Goal: Check status: Check status

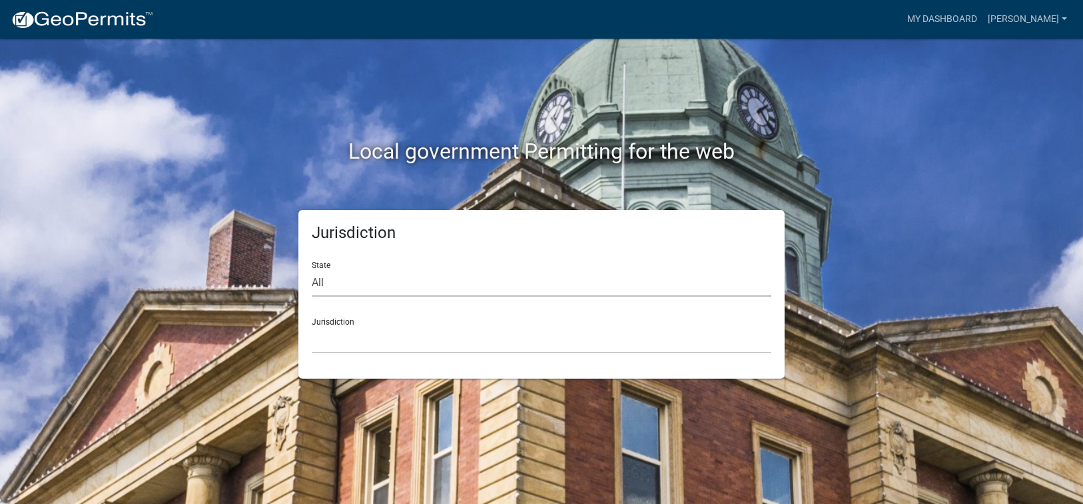
drag, startPoint x: 317, startPoint y: 282, endPoint x: 328, endPoint y: 288, distance: 13.1
click at [320, 284] on select "All [US_STATE] [US_STATE] [US_STATE] [US_STATE] [US_STATE] [US_STATE] [US_STATE…" at bounding box center [542, 282] width 460 height 27
select select "[US_STATE]"
click at [312, 269] on select "All [US_STATE] [US_STATE] [US_STATE] [US_STATE] [US_STATE] [US_STATE] [US_STATE…" at bounding box center [542, 282] width 460 height 27
click at [341, 340] on select "[GEOGRAPHIC_DATA], [US_STATE][PERSON_NAME][GEOGRAPHIC_DATA], [US_STATE][PERSON_…" at bounding box center [542, 339] width 460 height 27
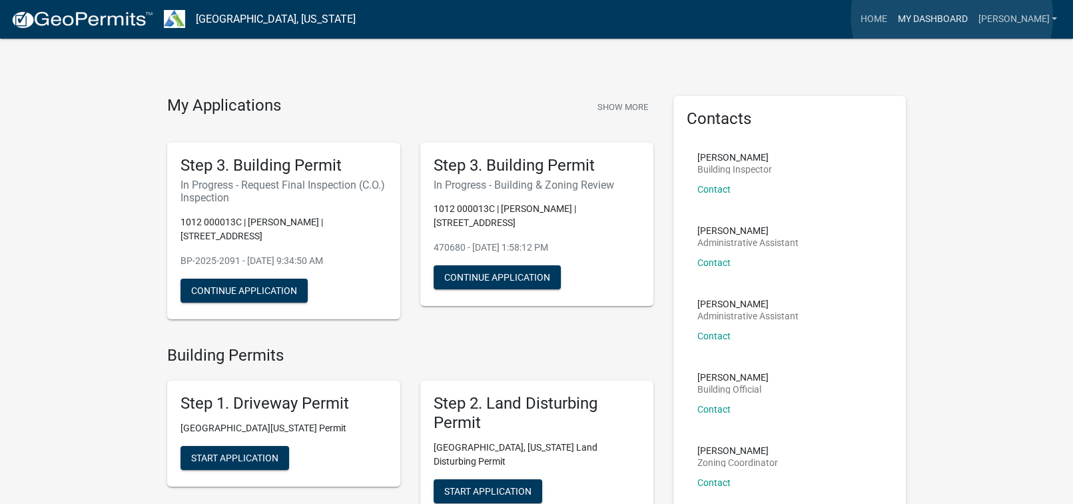
click at [952, 17] on link "My Dashboard" at bounding box center [932, 19] width 81 height 25
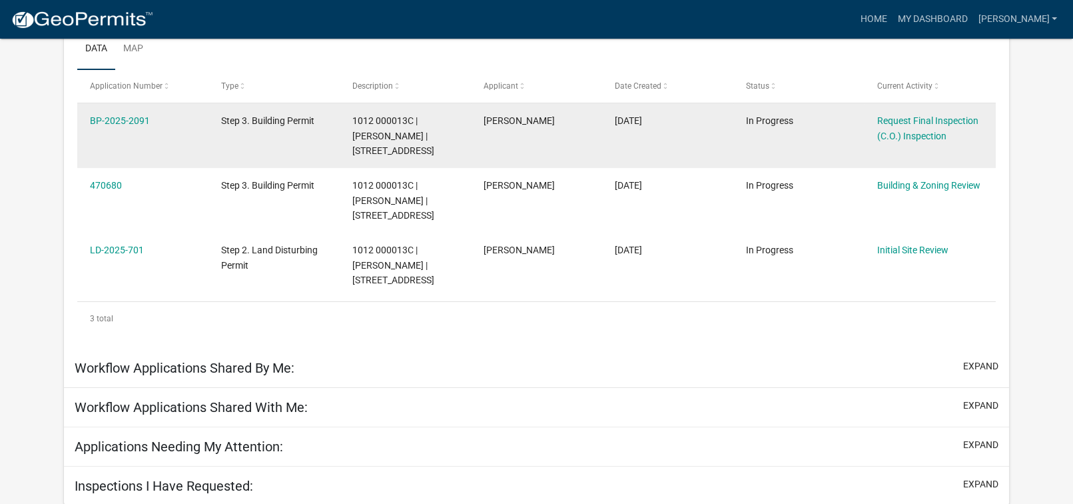
scroll to position [227, 0]
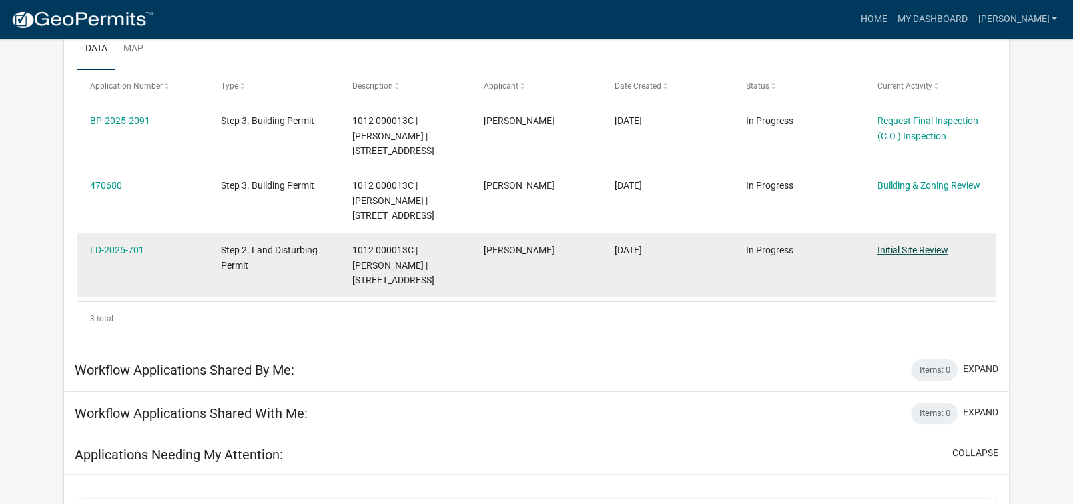
click at [919, 250] on link "Initial Site Review" at bounding box center [912, 250] width 71 height 11
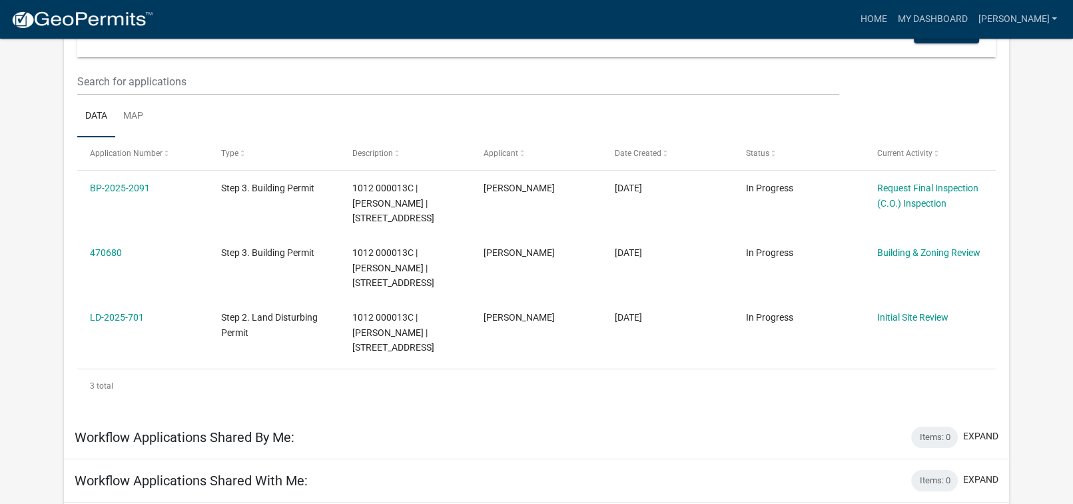
scroll to position [141, 0]
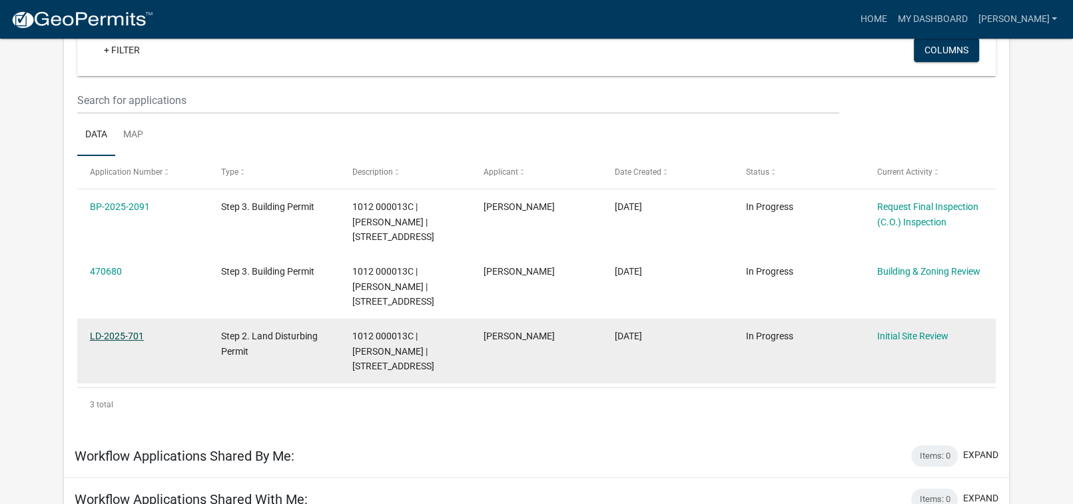
click at [101, 331] on link "LD-2025-701" at bounding box center [117, 335] width 54 height 11
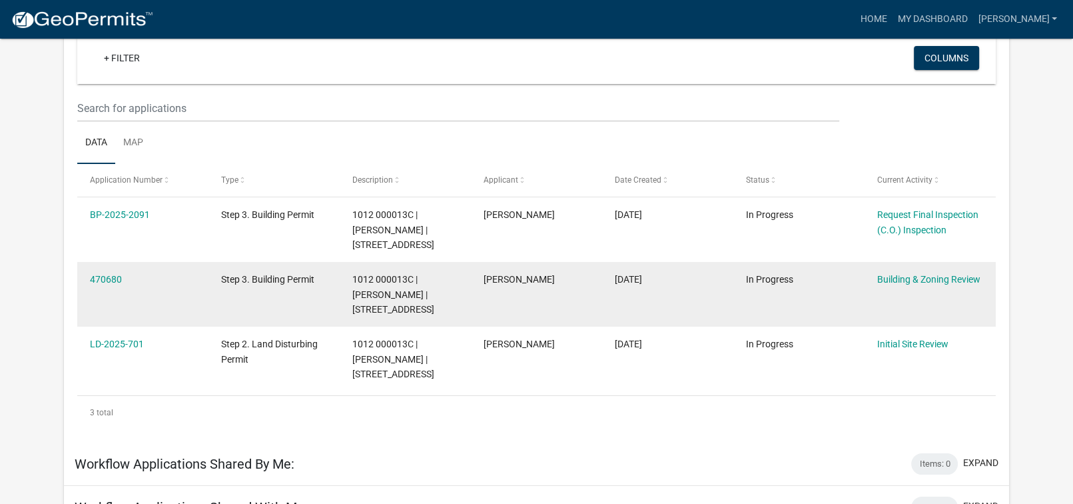
scroll to position [110, 0]
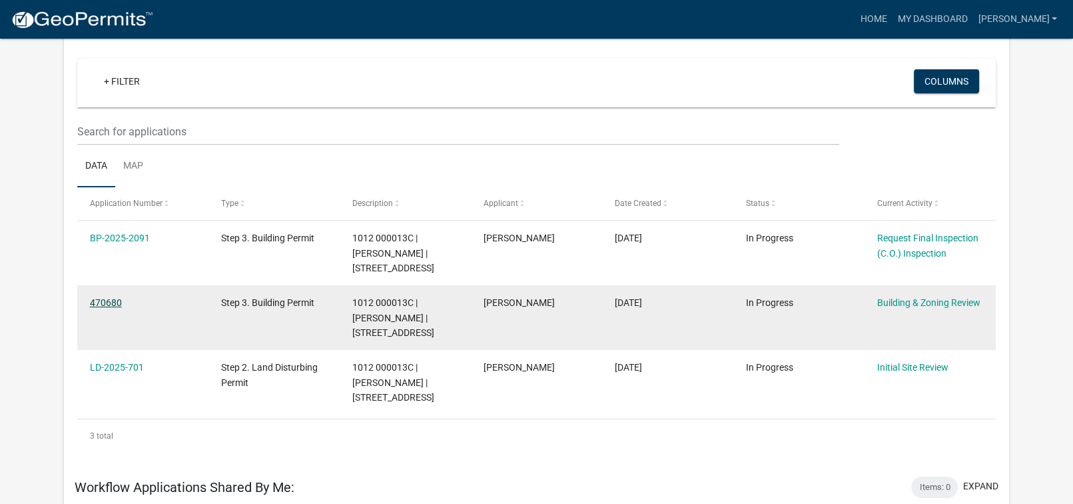
click at [103, 298] on link "470680" at bounding box center [106, 302] width 32 height 11
